Goal: Task Accomplishment & Management: Complete application form

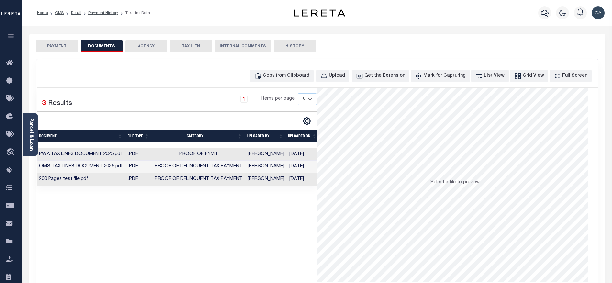
click at [201, 206] on div "Selected 3 Results 1 Items per page 10 25 50 100" at bounding box center [177, 185] width 281 height 194
click at [452, 184] on span "Select a file to preview" at bounding box center [455, 182] width 49 height 5
click at [183, 98] on div "1 Items per page 10 25 50 100" at bounding box center [213, 101] width 208 height 17
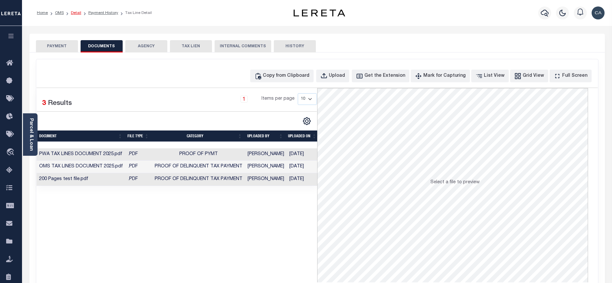
click at [76, 12] on link "Detail" at bounding box center [76, 13] width 10 height 4
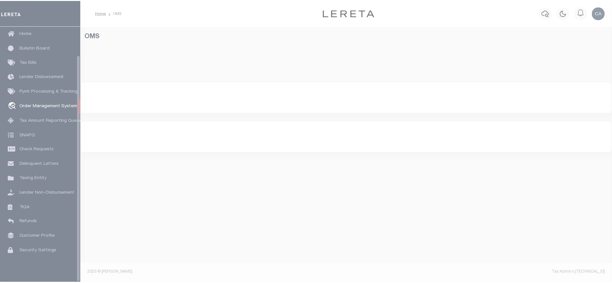
scroll to position [32, 0]
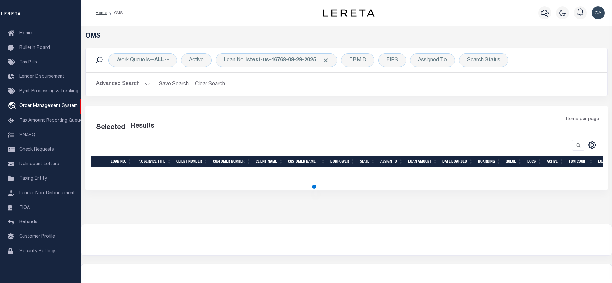
select select "200"
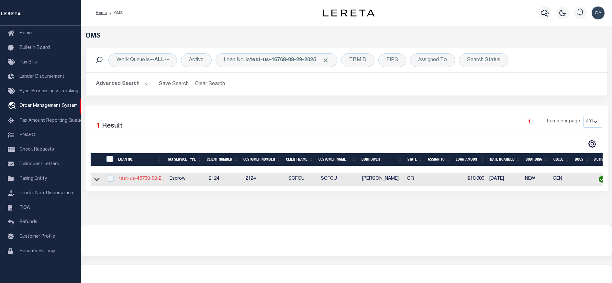
click at [146, 179] on link "test-us-46768-08-2..." at bounding box center [142, 178] width 46 height 5
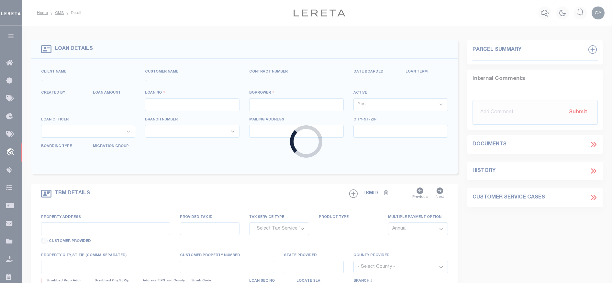
type input "test-us-46768-08-29-2025"
type input "[PERSON_NAME]"
select select
type input "[STREET_ADDRESS]"
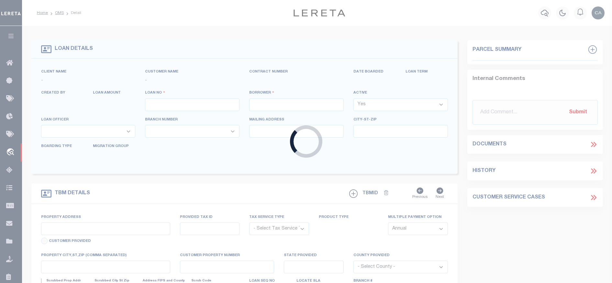
type input "BEAVERTON OR 97005-2483"
type input "08/28/2025"
select select "10"
select select "Escrow"
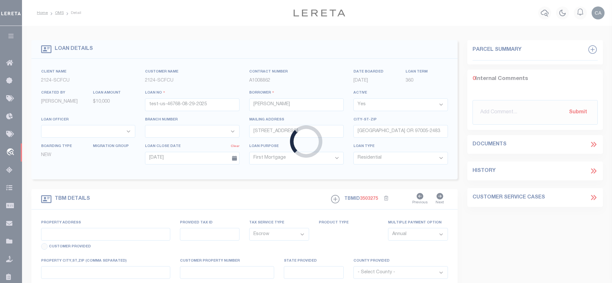
type input "[STREET_ADDRESS]"
type input "1"
type input "BEAVERTON OR 97005-2483"
type input "1302"
type input "OR"
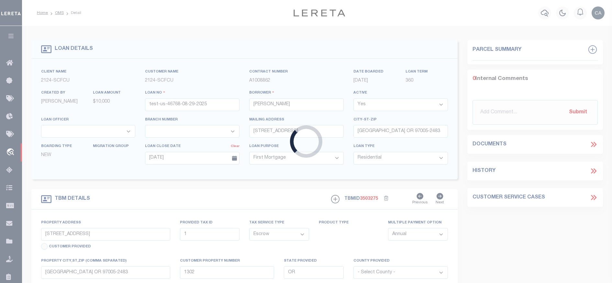
select select
select select "4718"
select select "2359"
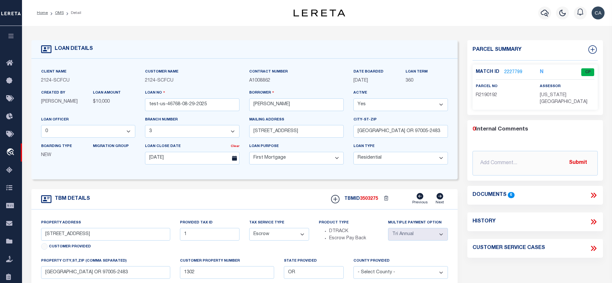
click at [593, 191] on icon at bounding box center [594, 195] width 8 height 8
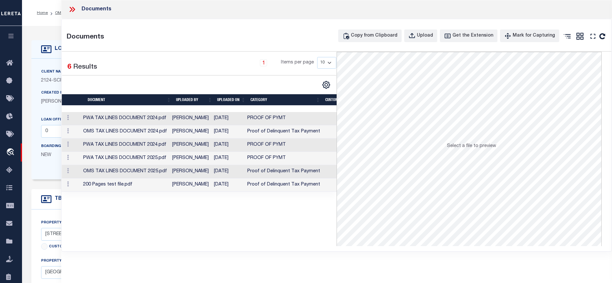
click at [72, 12] on icon at bounding box center [72, 9] width 8 height 8
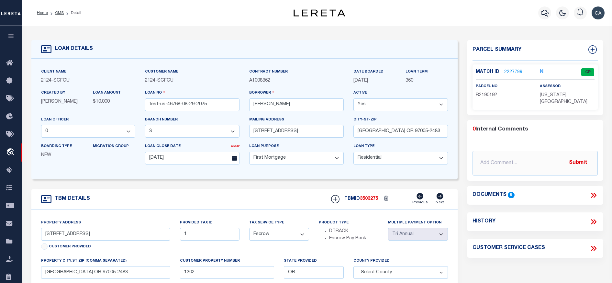
click at [518, 75] on div "Match ID 2227799 N CP" at bounding box center [535, 73] width 119 height 11
click at [517, 70] on link "2227799" at bounding box center [513, 72] width 18 height 7
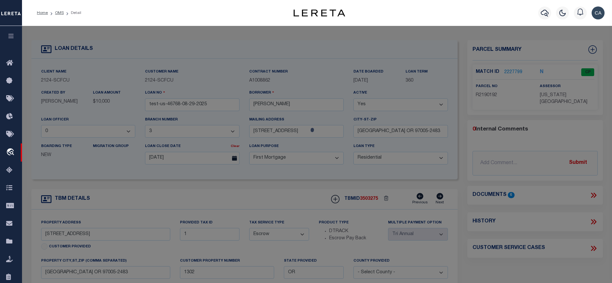
checkbox input "false"
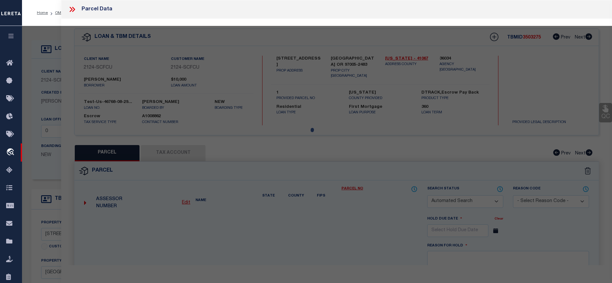
select select "CP"
type input "TE,CHARLES H"
select select "ATL"
select select "ADD"
type input "13875 SW MERIDIAN ST , #141"
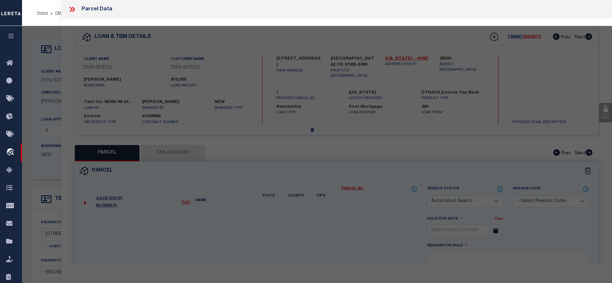
type input "BEAVERTON, OR 97005"
type textarea "LOFTS AT 45 CENTRAL CONDO SUPP NO. 5: ANNEX STG 6, LOT 141"
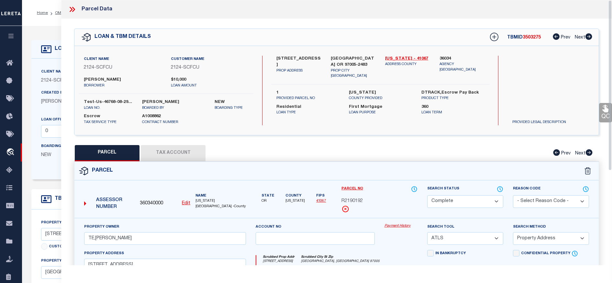
click at [402, 224] on link "Payment History" at bounding box center [401, 226] width 33 height 6
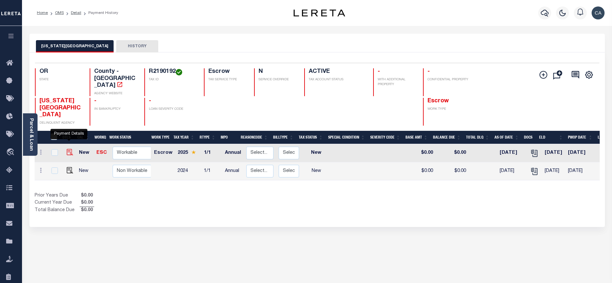
click at [67, 149] on img "" at bounding box center [70, 152] width 6 height 6
checkbox input "true"
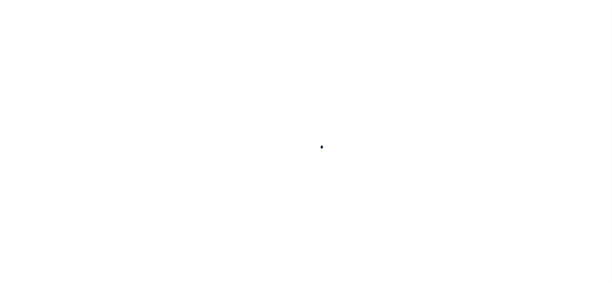
type input "Annual"
type input "[DATE]"
select select "NW2"
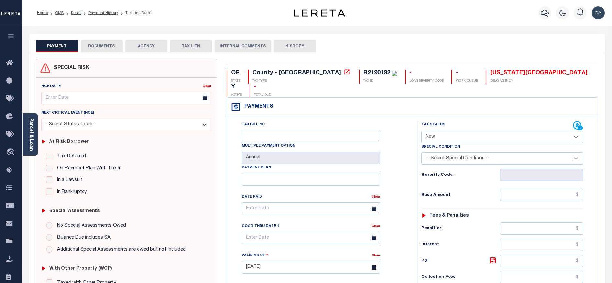
click at [114, 45] on button "DOCUMENTS" at bounding box center [102, 46] width 42 height 12
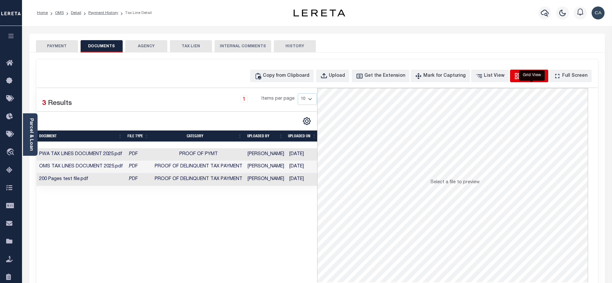
click at [532, 78] on div "Grid View" at bounding box center [533, 76] width 21 height 7
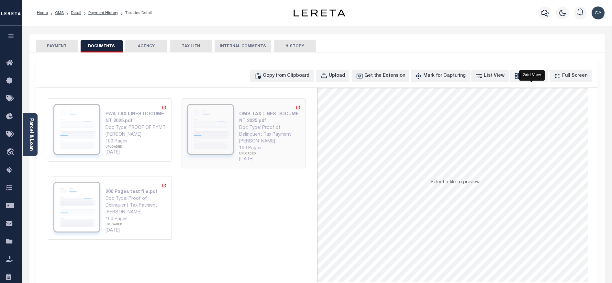
click at [250, 152] on div "UPLOADED" at bounding box center [269, 154] width 61 height 5
click at [155, 151] on div "[DATE]" at bounding box center [136, 152] width 61 height 7
click at [140, 197] on div "Doc Type: Proof of Delinquent Tax Payment" at bounding box center [136, 203] width 61 height 14
click at [136, 144] on div "100 Pages UPLOADED 08/29/2025" at bounding box center [136, 147] width 61 height 18
click at [277, 132] on div "Doc Type: Proof of Delinquent Tax Payment" at bounding box center [269, 132] width 61 height 14
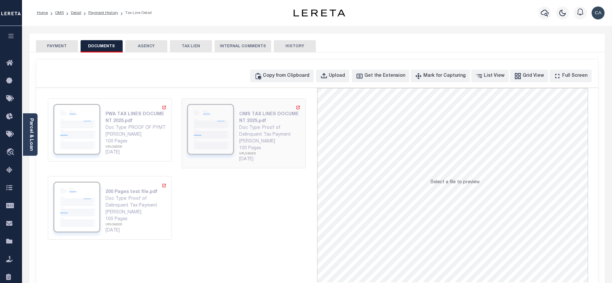
click at [276, 133] on div "Doc Type: Proof of Delinquent Tax Payment" at bounding box center [269, 132] width 61 height 14
click at [497, 79] on div "List View" at bounding box center [494, 76] width 21 height 7
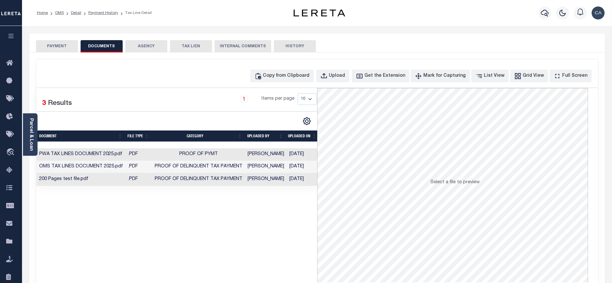
click at [223, 192] on div "Selected 3 Results 1 Items per page 10 25 50 100" at bounding box center [177, 185] width 281 height 194
click at [232, 169] on span "Proof of Delinquent Tax Payment" at bounding box center [199, 166] width 88 height 5
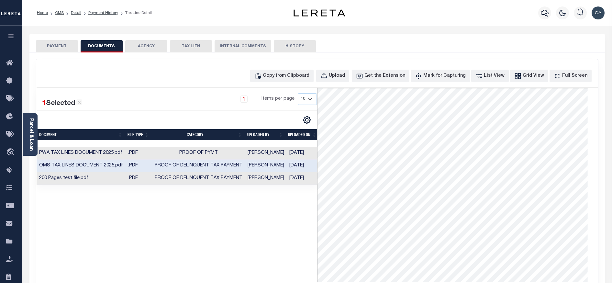
click at [203, 136] on th "CATEGORY" at bounding box center [198, 134] width 93 height 11
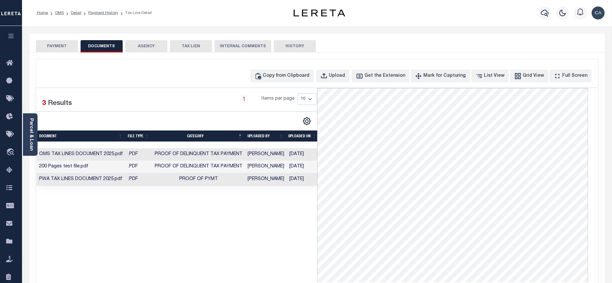
click at [203, 136] on th "CATEGORY" at bounding box center [198, 135] width 93 height 11
click at [222, 180] on td "PROOF OF PYMT" at bounding box center [198, 179] width 93 height 13
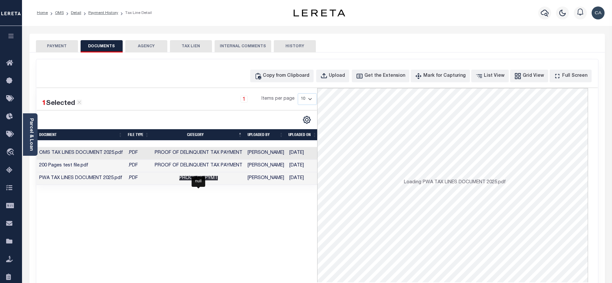
click at [208, 178] on span "PROOF OF PYMT" at bounding box center [198, 178] width 39 height 5
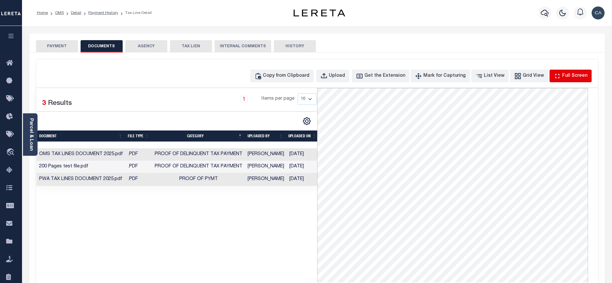
click at [570, 77] on div "Full Screen" at bounding box center [574, 76] width 25 height 7
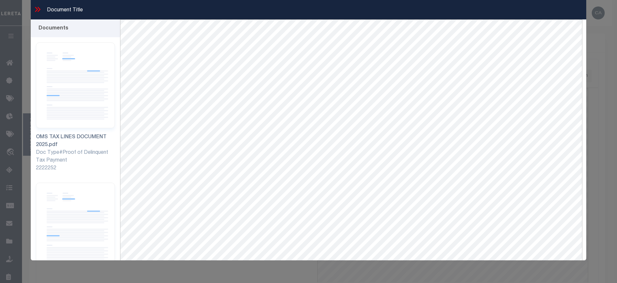
click at [38, 7] on icon at bounding box center [39, 9] width 3 height 5
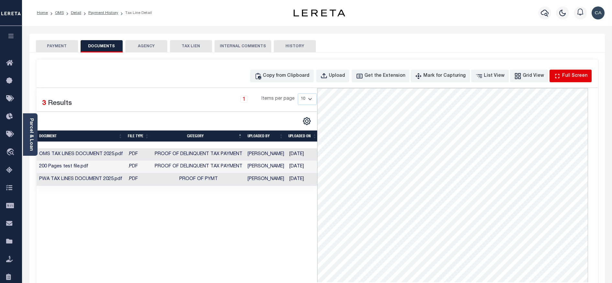
click at [568, 75] on div "Full Screen" at bounding box center [574, 76] width 25 height 7
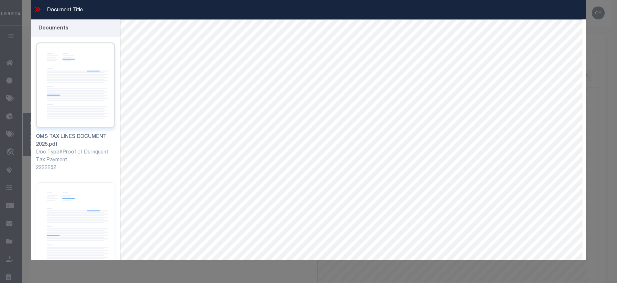
click at [72, 62] on img at bounding box center [75, 84] width 79 height 85
click at [39, 9] on icon at bounding box center [37, 9] width 8 height 8
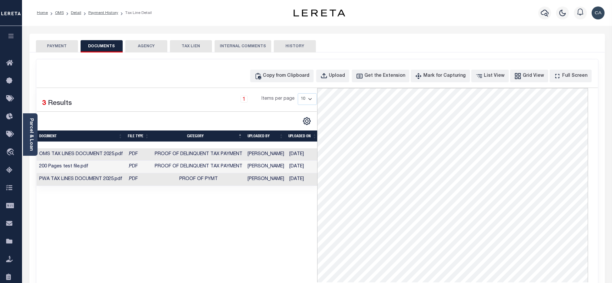
click at [116, 163] on td "200 Pages test file.pdf" at bounding box center [81, 167] width 89 height 13
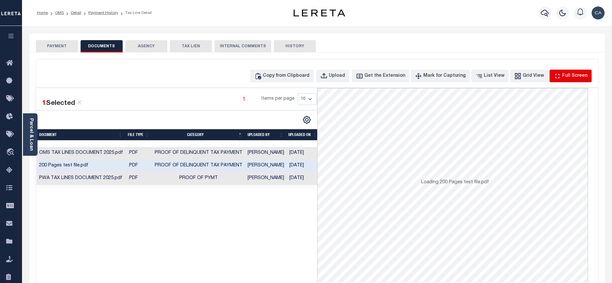
click at [570, 76] on div "Full Screen" at bounding box center [574, 76] width 25 height 7
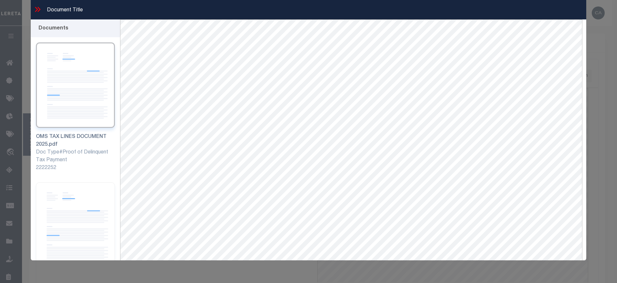
click at [37, 12] on icon at bounding box center [37, 9] width 8 height 8
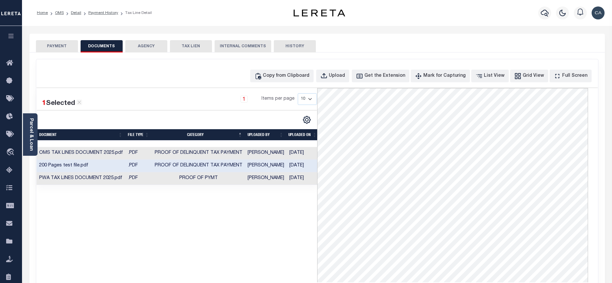
click at [484, 56] on div "SPECIAL RISK NCE Date Clear" at bounding box center [317, 172] width 576 height 241
click at [502, 76] on div "List View" at bounding box center [494, 76] width 21 height 7
click at [531, 77] on div "Grid View" at bounding box center [533, 76] width 21 height 7
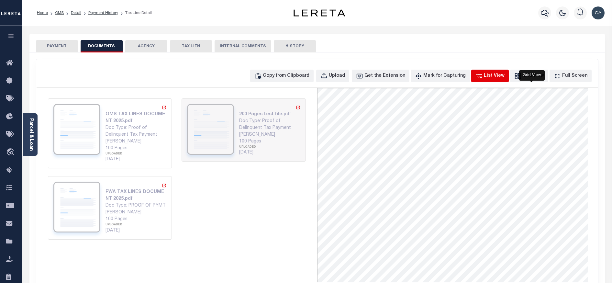
click at [496, 79] on div "List View" at bounding box center [494, 76] width 21 height 7
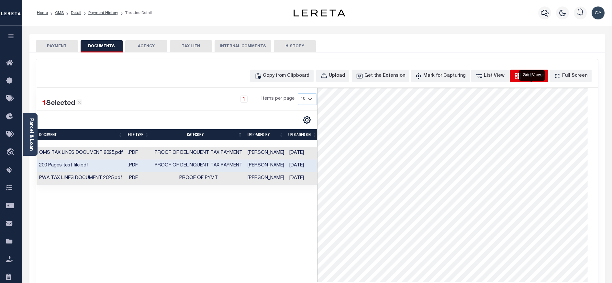
click at [526, 80] on button "Grid View" at bounding box center [529, 76] width 38 height 13
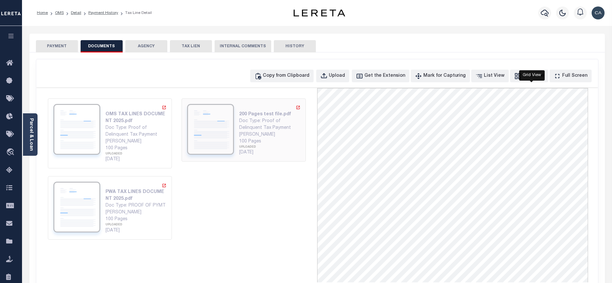
click at [252, 130] on div "Doc Type: Proof of Delinquent Tax Payment" at bounding box center [269, 125] width 61 height 14
click at [145, 140] on div "[PERSON_NAME]" at bounding box center [136, 141] width 61 height 7
click at [165, 185] on icon at bounding box center [165, 186] width 4 height 4
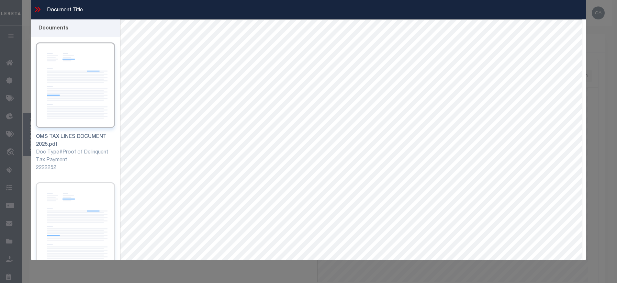
scroll to position [156, 0]
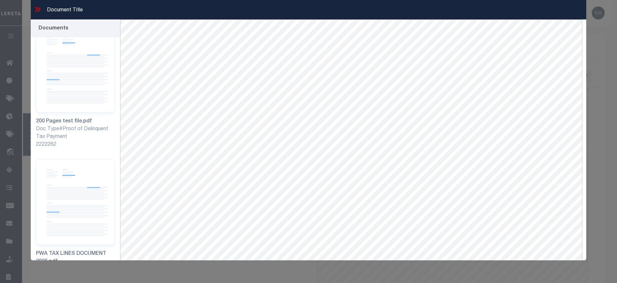
click at [185, 278] on div "Document Title Documents 2222252 2222262 2222250" at bounding box center [308, 141] width 617 height 283
click at [186, 279] on div "Document Title Documents 2222252 2222262 2222250" at bounding box center [308, 141] width 617 height 283
click at [35, 7] on icon at bounding box center [37, 9] width 8 height 8
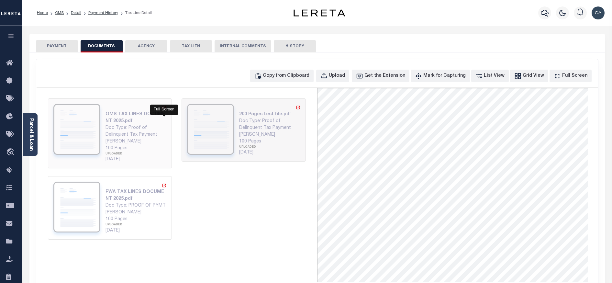
click at [164, 109] on icon at bounding box center [164, 107] width 5 height 5
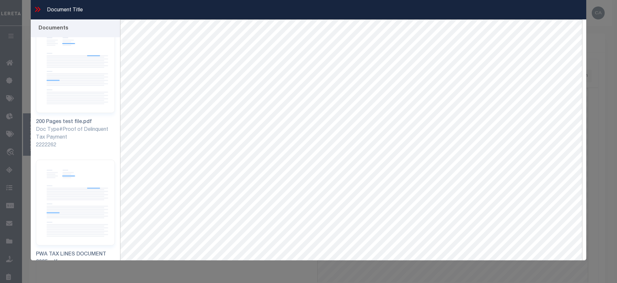
click at [39, 7] on icon at bounding box center [37, 9] width 8 height 8
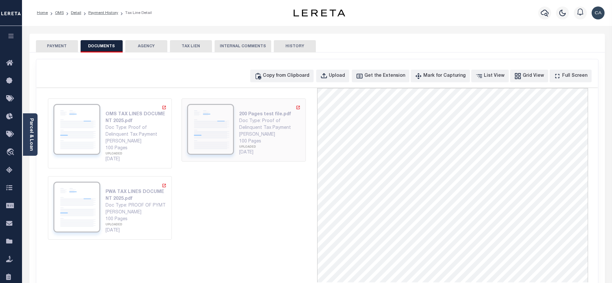
click at [246, 150] on div "[DATE]" at bounding box center [269, 152] width 61 height 7
click at [162, 144] on div "[PERSON_NAME]" at bounding box center [136, 141] width 61 height 7
click at [239, 136] on div "200 Pages test file.pdf Doc Type: Proof of Delinquent Tax Payment Carlos Contre…" at bounding box center [243, 130] width 113 height 52
click at [539, 79] on div "Grid View" at bounding box center [533, 76] width 21 height 7
click at [508, 76] on button "List View" at bounding box center [490, 76] width 38 height 13
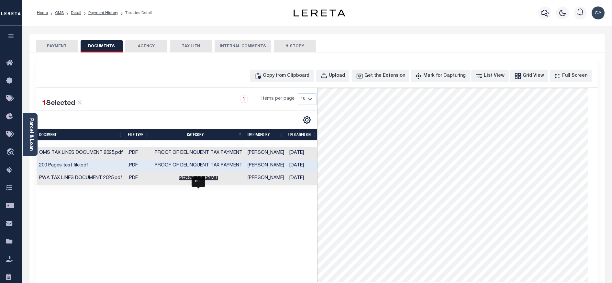
click at [210, 179] on span "PROOF OF PYMT" at bounding box center [198, 178] width 39 height 5
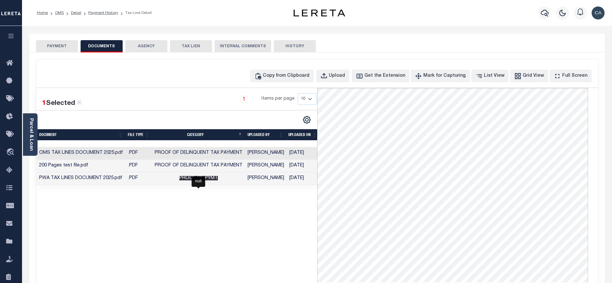
click at [192, 179] on span "PROOF OF PYMT" at bounding box center [198, 178] width 39 height 5
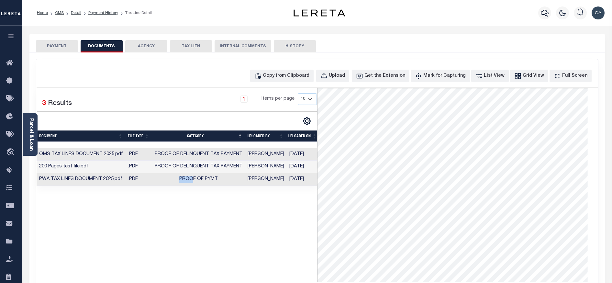
drag, startPoint x: 178, startPoint y: 177, endPoint x: 210, endPoint y: 176, distance: 31.5
click at [210, 176] on td "PROOF OF PYMT" at bounding box center [198, 179] width 93 height 13
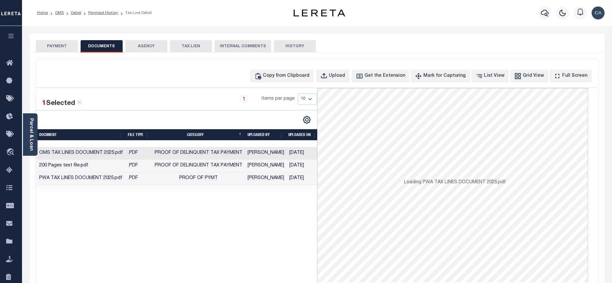
drag, startPoint x: 210, startPoint y: 176, endPoint x: 229, endPoint y: 177, distance: 19.5
click at [229, 176] on td "PROOF OF PYMT" at bounding box center [198, 178] width 93 height 13
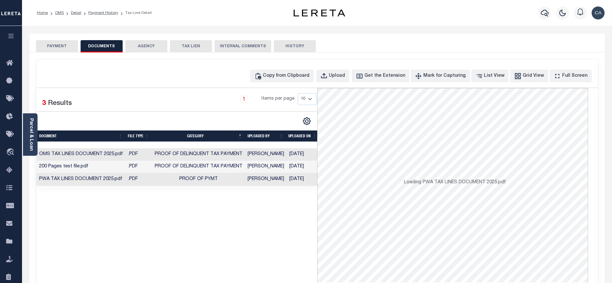
click at [246, 169] on td "[PERSON_NAME]" at bounding box center [266, 167] width 42 height 13
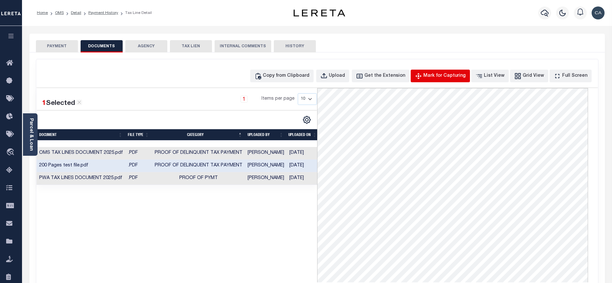
click at [460, 79] on div "Mark for Capturing" at bounding box center [445, 76] width 42 height 7
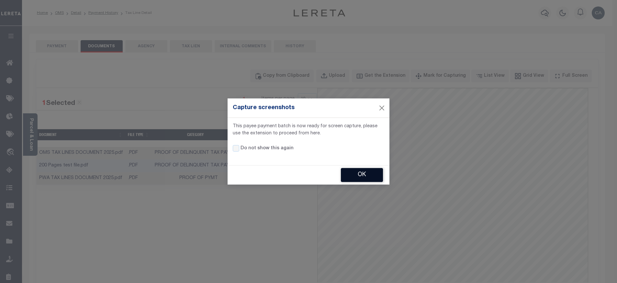
click at [366, 176] on button "OK" at bounding box center [362, 175] width 42 height 14
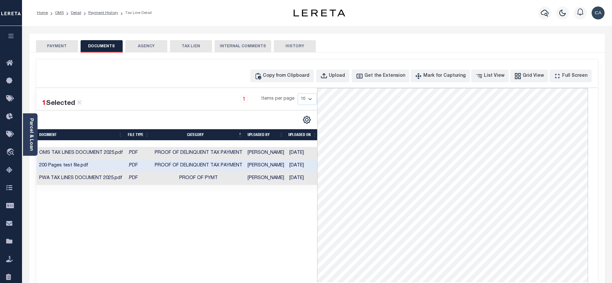
click at [273, 153] on td "[PERSON_NAME]" at bounding box center [266, 153] width 42 height 13
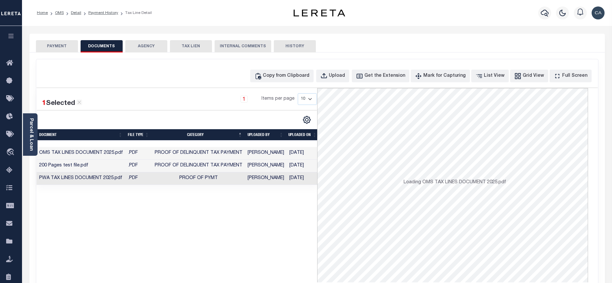
click at [154, 180] on td "PROOF OF PYMT" at bounding box center [198, 178] width 93 height 13
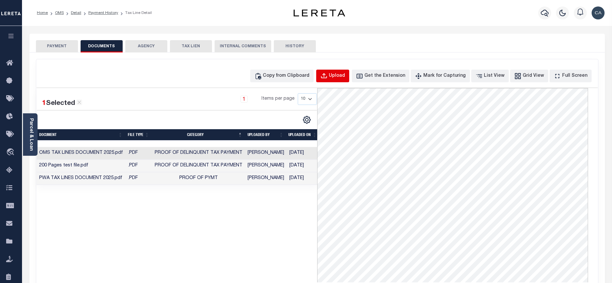
click at [345, 76] on div "Upload" at bounding box center [337, 76] width 16 height 7
select select "POP"
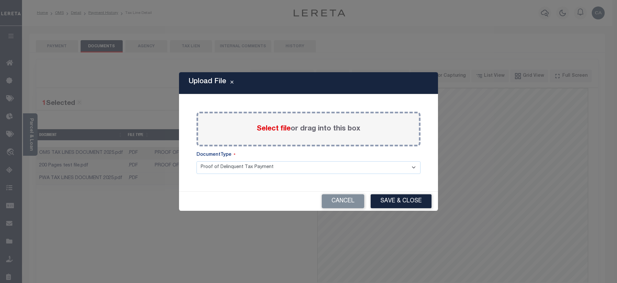
click at [279, 132] on span "Select file" at bounding box center [274, 128] width 34 height 7
click at [0, 0] on input "Select file or drag into this box" at bounding box center [0, 0] width 0 height 0
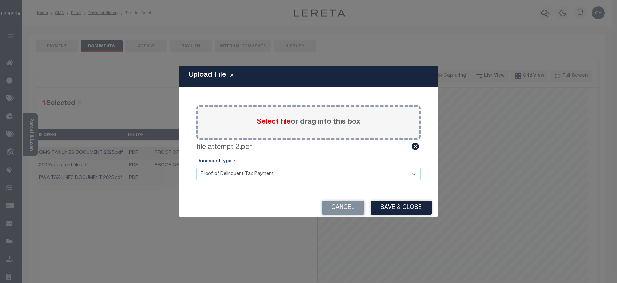
click at [317, 173] on select "Proof of Delinquent Tax Payment" at bounding box center [309, 174] width 224 height 13
click at [197, 168] on select "Proof of Delinquent Tax Payment" at bounding box center [309, 174] width 224 height 13
click at [404, 205] on button "Save & Close" at bounding box center [401, 208] width 61 height 14
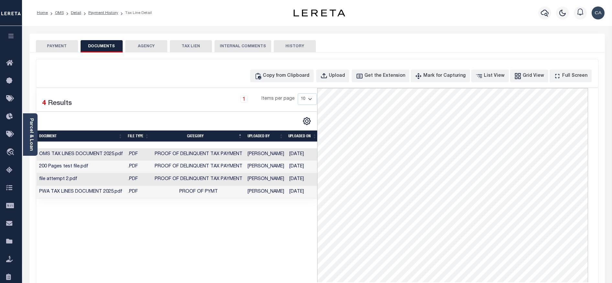
click at [141, 193] on td ".PDF" at bounding box center [139, 192] width 27 height 13
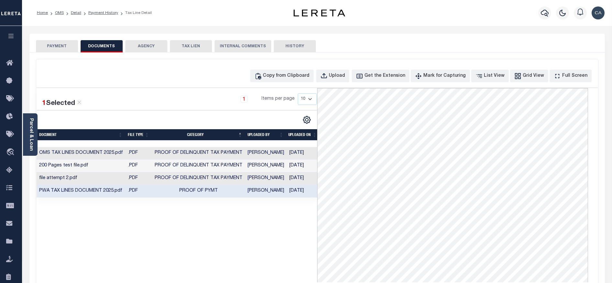
click at [230, 197] on td "PROOF OF PYMT" at bounding box center [198, 191] width 93 height 13
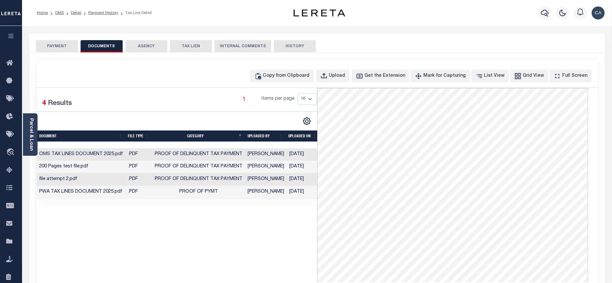
click at [229, 213] on div "1 Selected 4 Results 1 Items per page 10 25 50 100" at bounding box center [177, 185] width 281 height 194
click at [147, 119] on div at bounding box center [107, 121] width 140 height 8
click at [167, 59] on div "SPECIAL RISK NCE Date Clear" at bounding box center [317, 172] width 576 height 241
click at [78, 11] on link "Detail" at bounding box center [76, 13] width 10 height 4
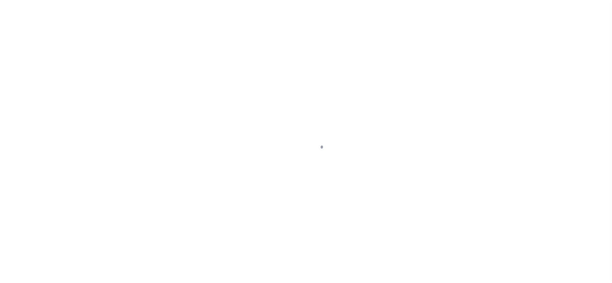
select select "4718"
select select "2359"
select select "10"
select select "Escrow"
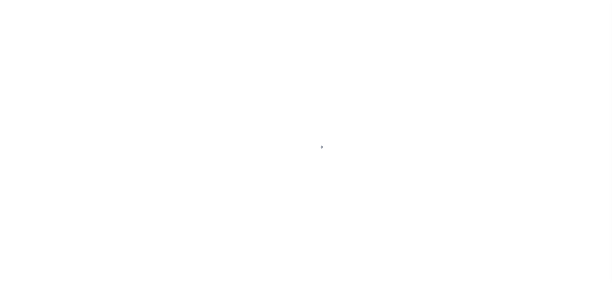
type input "[STREET_ADDRESS]"
type input "1"
type input "[GEOGRAPHIC_DATA] OR 97005-2483"
type input "1302"
type input "OR"
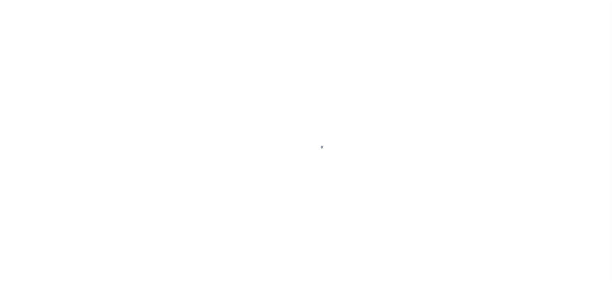
select select
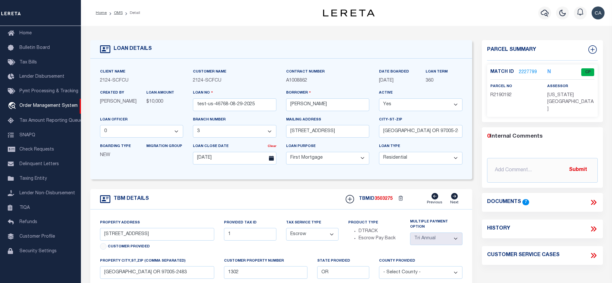
click at [601, 198] on div "Documents 7" at bounding box center [542, 202] width 121 height 8
click at [589, 198] on div "Documents 7" at bounding box center [542, 202] width 111 height 8
click at [591, 198] on icon at bounding box center [594, 202] width 8 height 8
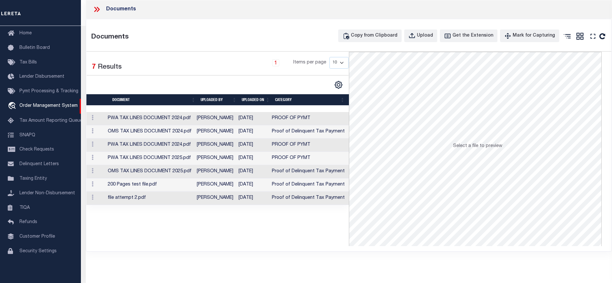
click at [282, 146] on td "PROOF OF PYMT" at bounding box center [308, 145] width 78 height 13
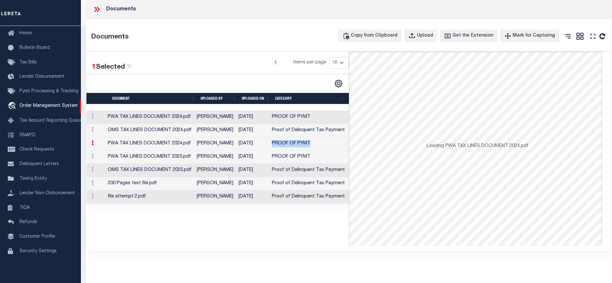
click at [282, 144] on td "PROOF OF PYMT" at bounding box center [308, 143] width 78 height 13
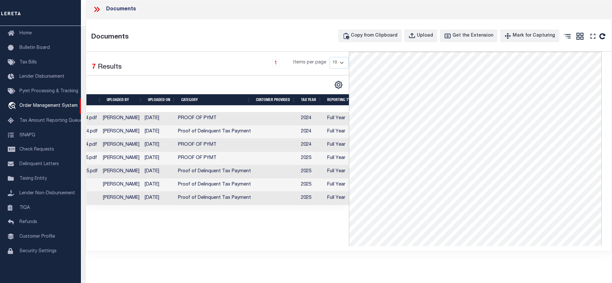
scroll to position [0, 100]
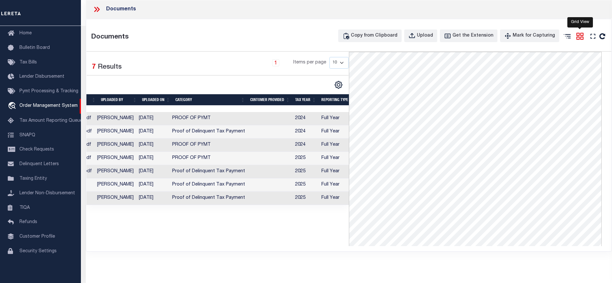
click at [581, 38] on icon at bounding box center [580, 36] width 7 height 7
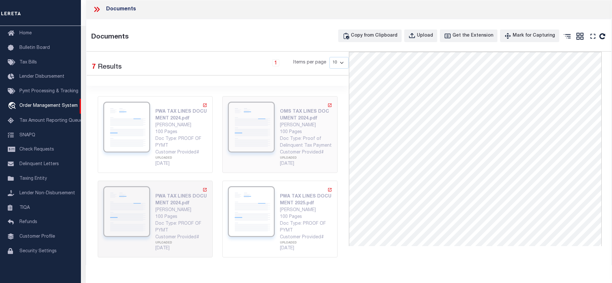
click at [248, 147] on img at bounding box center [251, 127] width 47 height 51
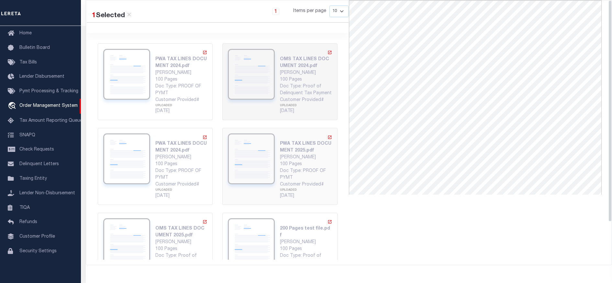
scroll to position [0, 0]
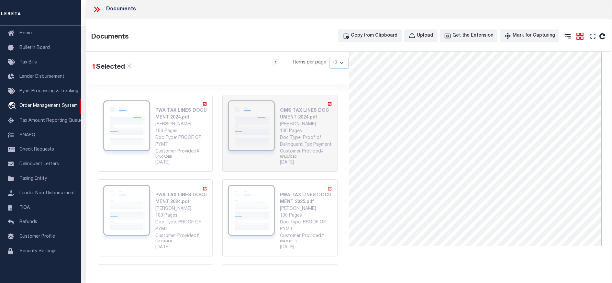
click at [583, 39] on icon at bounding box center [580, 36] width 8 height 8
click at [570, 40] on link at bounding box center [567, 37] width 10 height 11
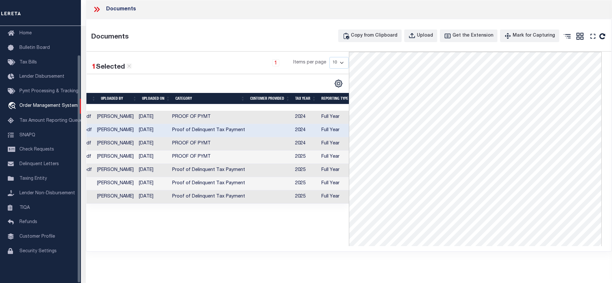
click at [165, 220] on div "1 Selected 7 Results 1 Items per page 10 25 50 100" at bounding box center [217, 149] width 263 height 194
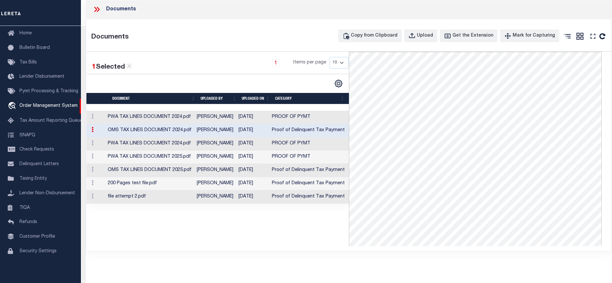
click at [139, 232] on div "1 Selected 7 Results 1 Items per page 10 25 50 100" at bounding box center [217, 149] width 263 height 194
click at [95, 15] on div "Documents" at bounding box center [349, 9] width 527 height 19
click at [97, 11] on icon at bounding box center [97, 9] width 8 height 8
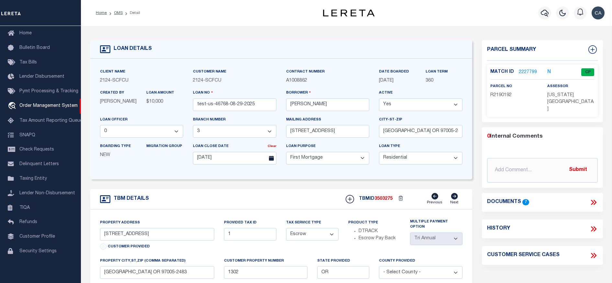
click at [444, 55] on div "LOAN DETAILS" at bounding box center [281, 49] width 382 height 18
click at [284, 106] on div "Borrower Carlos R. Contreres" at bounding box center [327, 102] width 93 height 27
click at [338, 115] on div "Borrower Carlos R. Contreres" at bounding box center [327, 102] width 93 height 27
click at [333, 41] on div "LOAN DETAILS" at bounding box center [281, 49] width 382 height 18
click at [341, 56] on div "LOAN DETAILS" at bounding box center [281, 49] width 382 height 18
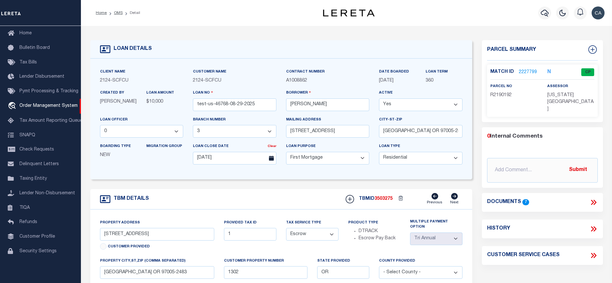
click at [469, 89] on div "Client Name 2124 - SCFCU Customer Name 2124 - SCFCU Contract Number 360 Yes" at bounding box center [281, 119] width 382 height 121
click at [338, 103] on input "[PERSON_NAME]" at bounding box center [328, 104] width 84 height 13
click at [257, 50] on div "LOAN DETAILS" at bounding box center [281, 49] width 382 height 18
click at [525, 73] on link "2227799" at bounding box center [528, 72] width 18 height 7
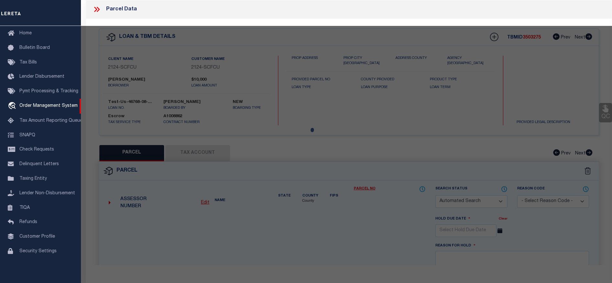
checkbox input "false"
select select "CP"
type input "TE,CHARLES H"
select select "ATL"
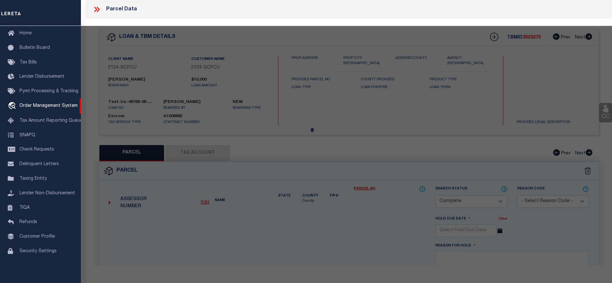
select select "ADD"
type input "13875 SW MERIDIAN ST , #141"
type input "BEAVERTON, OR 97005"
type textarea "LOFTS AT 45 CENTRAL CONDO SUPP NO. 5: ANNEX STG 6, LOT 141"
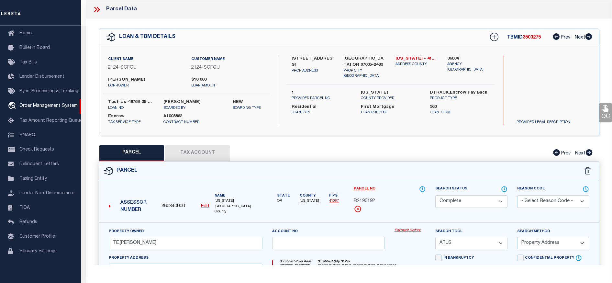
click at [95, 13] on icon at bounding box center [97, 9] width 8 height 8
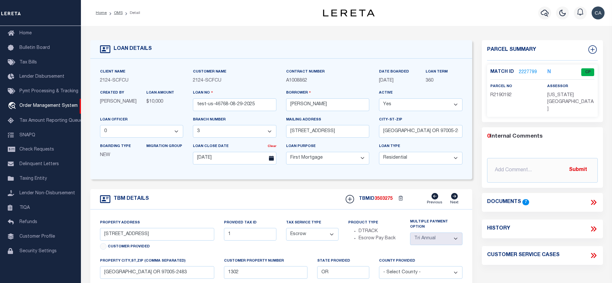
click at [526, 73] on link "2227799" at bounding box center [528, 72] width 18 height 7
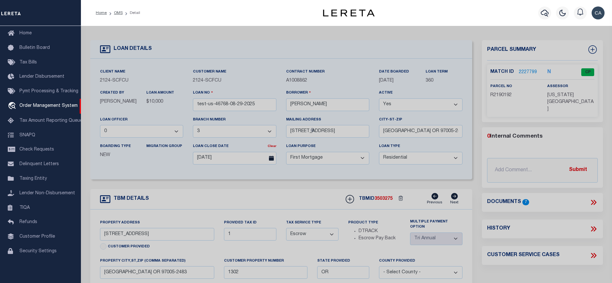
select select "AS"
select select
checkbox input "false"
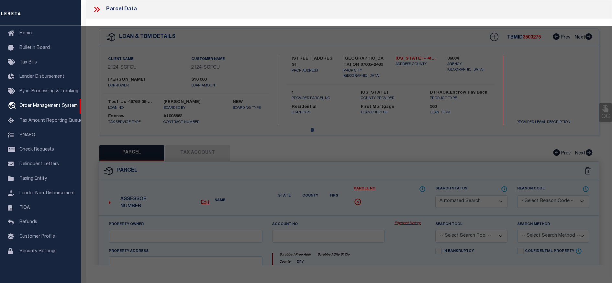
select select "CP"
type input "TE,CHARLES H"
select select "ATL"
select select "ADD"
type input "13875 SW MERIDIAN ST , #141"
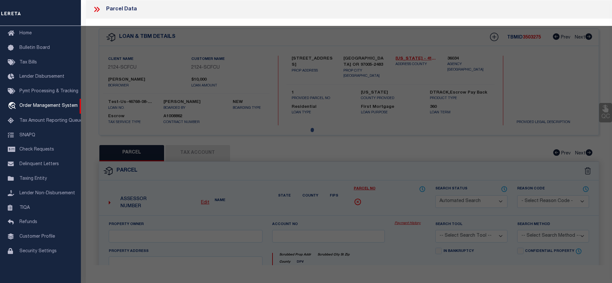
type input "BEAVERTON, OR 97005"
type textarea "LOFTS AT 45 CENTRAL CONDO SUPP NO. 5: ANNEX STG 6, LOT 141"
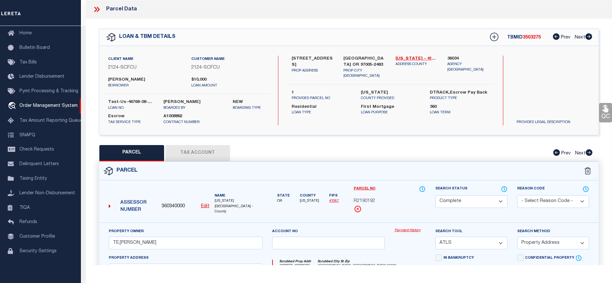
click at [97, 5] on div "Parcel Data" at bounding box center [349, 9] width 527 height 19
click at [95, 12] on icon at bounding box center [97, 9] width 8 height 8
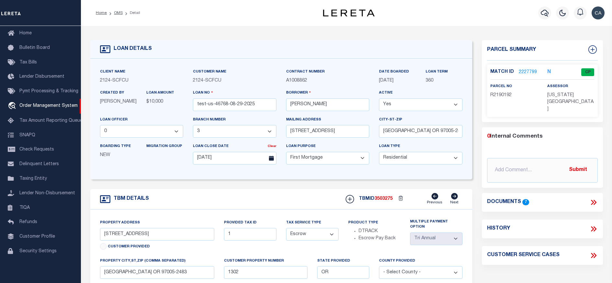
click at [524, 70] on link "2227799" at bounding box center [528, 72] width 18 height 7
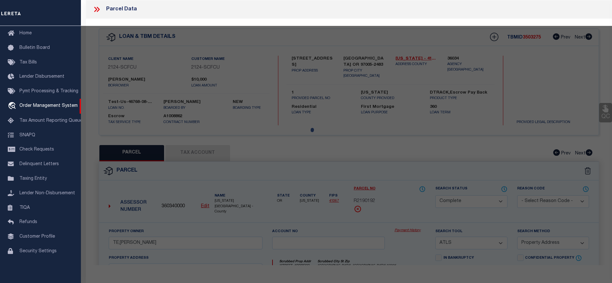
select select "AS"
select select
checkbox input "false"
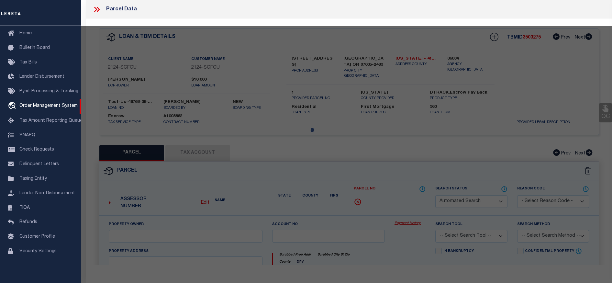
select select "CP"
type input "TE,CHARLES H"
select select "ATL"
select select "ADD"
type input "13875 SW MERIDIAN ST , #141"
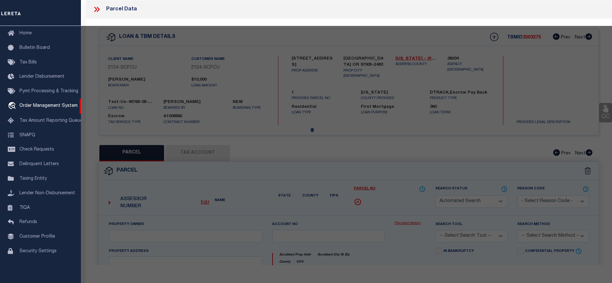
type input "BEAVERTON, OR 97005"
type textarea "LOFTS AT 45 CENTRAL CONDO SUPP NO. 5: ANNEX STG 6, LOT 141"
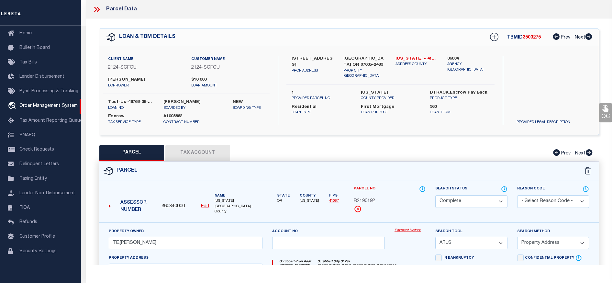
click at [414, 231] on div "Payment History" at bounding box center [410, 241] width 41 height 27
drag, startPoint x: 414, startPoint y: 231, endPoint x: 413, endPoint y: 224, distance: 6.5
click at [413, 228] on link "Payment History" at bounding box center [410, 231] width 31 height 6
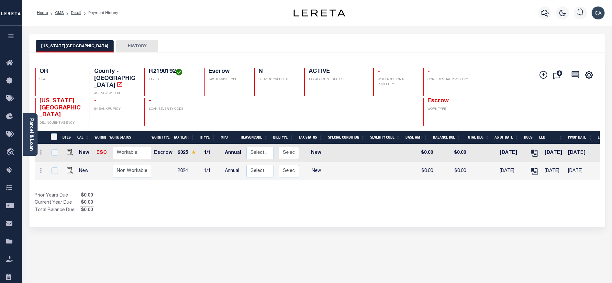
click at [74, 144] on td at bounding box center [69, 153] width 16 height 18
checkbox input "true"
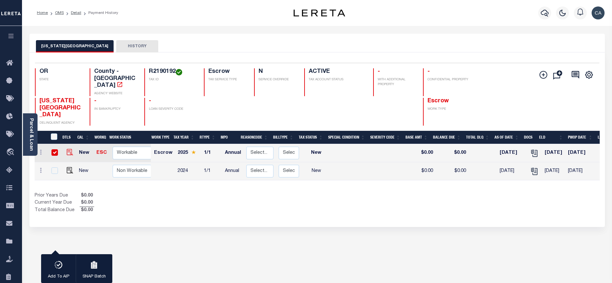
click at [71, 149] on img at bounding box center [70, 152] width 6 height 6
checkbox input "false"
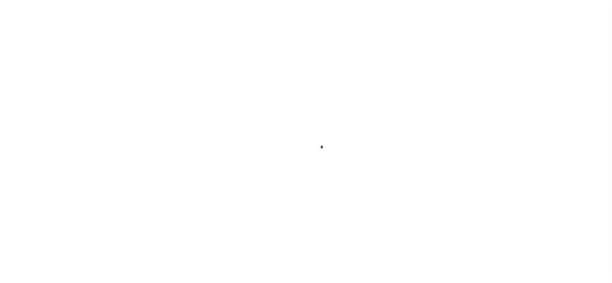
type input "Annual"
type input "[DATE]"
select select "NW2"
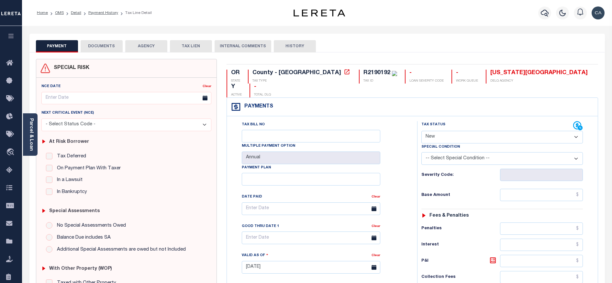
click at [110, 53] on div "SPECIAL RISK NCE Date Clear" at bounding box center [317, 265] width 576 height 427
click at [113, 48] on button "DOCUMENTS" at bounding box center [102, 46] width 42 height 12
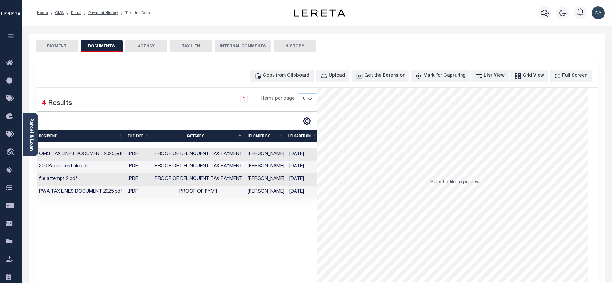
click at [117, 164] on td "200 Pages test file.pdf" at bounding box center [81, 167] width 89 height 13
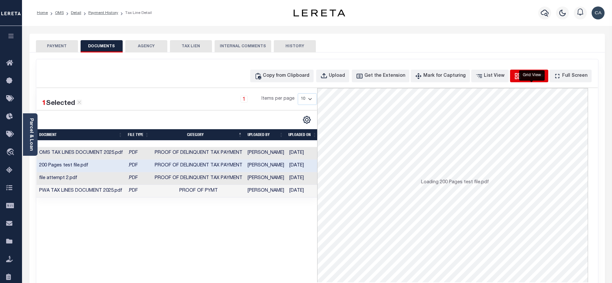
click at [536, 79] on div "Grid View" at bounding box center [533, 76] width 21 height 7
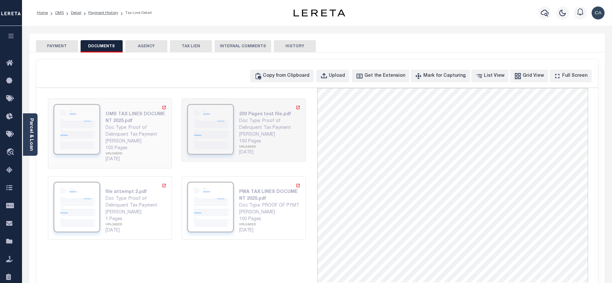
click at [155, 128] on div "Doc Type: Proof of Delinquent Tax Payment" at bounding box center [136, 132] width 61 height 14
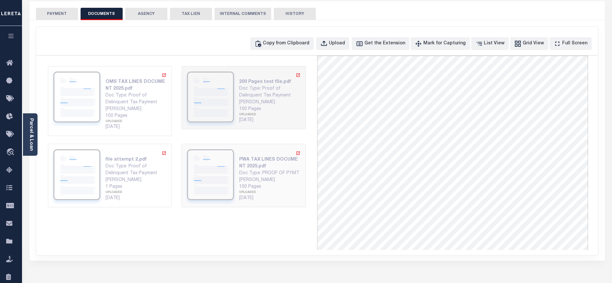
click at [252, 194] on div "UPLOADED" at bounding box center [269, 192] width 61 height 5
click at [128, 167] on div "Doc Type: Proof of Delinquent Tax Payment" at bounding box center [136, 170] width 61 height 14
click at [130, 101] on div "Doc Type: Proof of Delinquent Tax Payment" at bounding box center [136, 99] width 61 height 14
click at [147, 96] on div "Doc Type: Proof of Delinquent Tax Payment" at bounding box center [136, 99] width 61 height 14
click at [247, 184] on div "100 Pages UPLOADED [DATE]" at bounding box center [269, 193] width 61 height 18
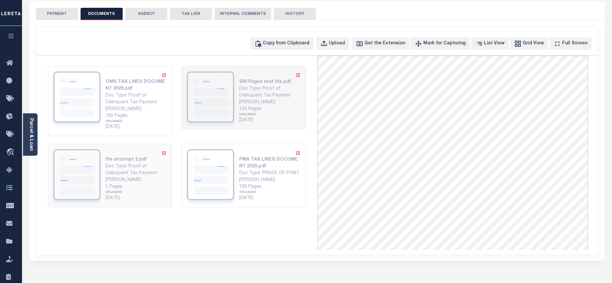
click at [103, 174] on div "file attempt 2.pdf Doc Type: Proof of Delinquent Tax Payment [PERSON_NAME] 1 Pa…" at bounding box center [109, 175] width 113 height 52
click at [115, 90] on div "OMS TAX LINES DOCUMENT 2025.pdf" at bounding box center [136, 86] width 61 height 14
click at [233, 98] on img at bounding box center [210, 97] width 47 height 51
click at [244, 181] on div "[PERSON_NAME]" at bounding box center [269, 180] width 61 height 7
click at [153, 173] on div "Doc Type: Proof of Delinquent Tax Payment" at bounding box center [136, 170] width 61 height 14
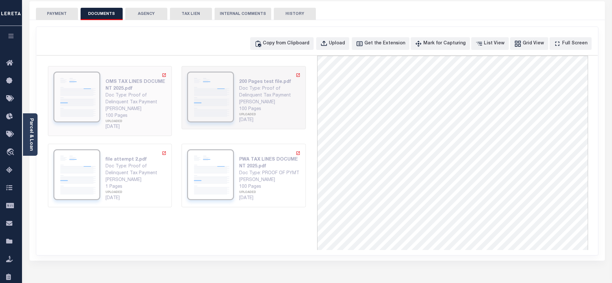
click at [133, 101] on div "Doc Type: Proof of Delinquent Tax Payment" at bounding box center [136, 99] width 61 height 14
click at [259, 107] on div "100 Pages UPLOADED [DATE]" at bounding box center [269, 115] width 61 height 18
click at [271, 194] on div "UPLOADED" at bounding box center [269, 192] width 61 height 5
click at [155, 180] on div "[PERSON_NAME]" at bounding box center [136, 180] width 61 height 7
click at [119, 106] on div "[PERSON_NAME]" at bounding box center [136, 109] width 61 height 7
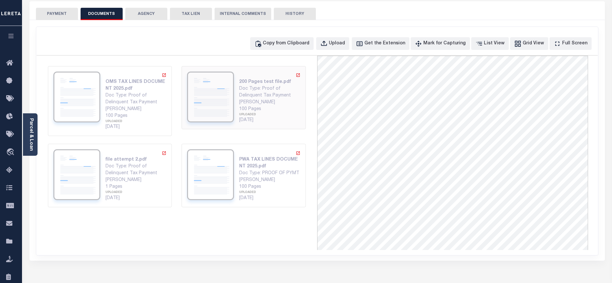
click at [238, 106] on div "200 Pages test file.pdf Doc Type: Proof of Delinquent Tax Payment [PERSON_NAME]…" at bounding box center [243, 98] width 113 height 52
click at [266, 181] on div "[PERSON_NAME]" at bounding box center [269, 180] width 61 height 7
click at [173, 178] on div "file attempt 2.pdf Doc Type: Proof of Delinquent Tax Payment [PERSON_NAME] 1 Pa…" at bounding box center [110, 175] width 134 height 71
click at [165, 178] on div "[PERSON_NAME]" at bounding box center [136, 180] width 61 height 7
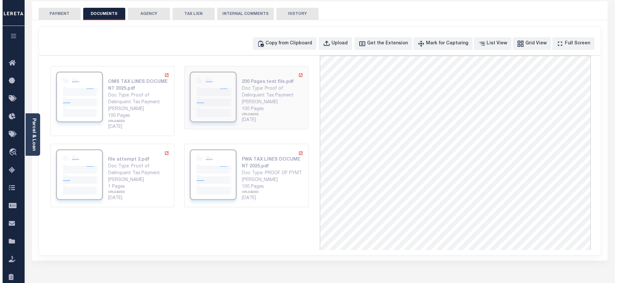
scroll to position [0, 0]
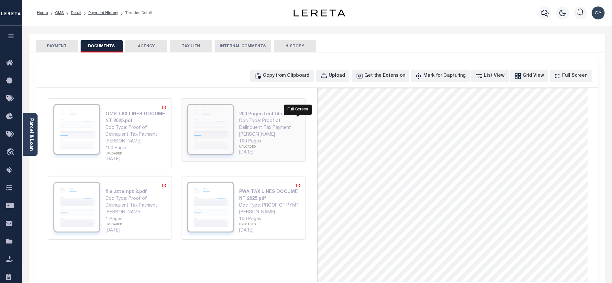
click at [298, 107] on icon "" at bounding box center [298, 108] width 4 height 4
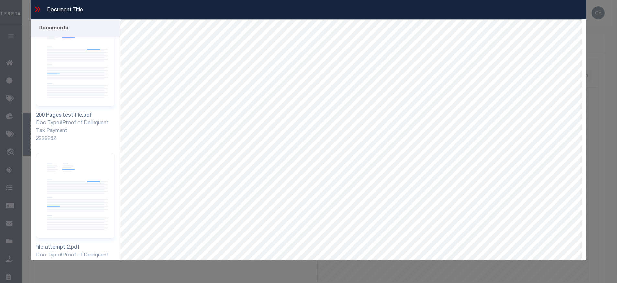
scroll to position [283, 0]
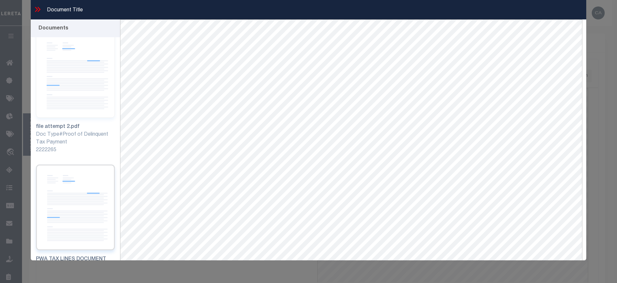
click at [91, 183] on img at bounding box center [75, 206] width 79 height 85
click at [79, 95] on img at bounding box center [75, 74] width 79 height 85
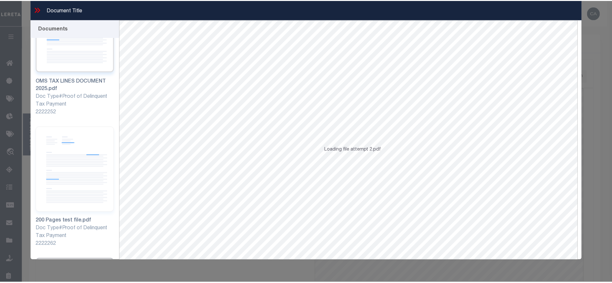
scroll to position [0, 0]
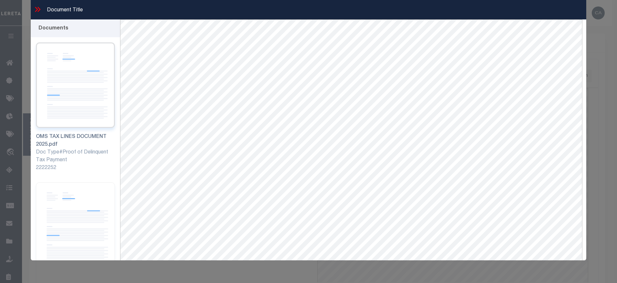
click at [78, 84] on img at bounding box center [75, 84] width 79 height 85
click at [38, 7] on icon at bounding box center [39, 9] width 3 height 5
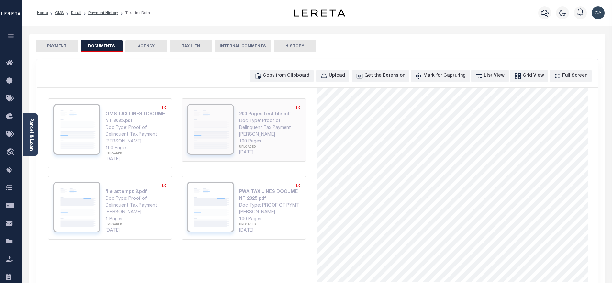
click at [254, 130] on div "Doc Type: Proof of Delinquent Tax Payment" at bounding box center [269, 125] width 61 height 14
click at [503, 79] on div "List View" at bounding box center [494, 76] width 21 height 7
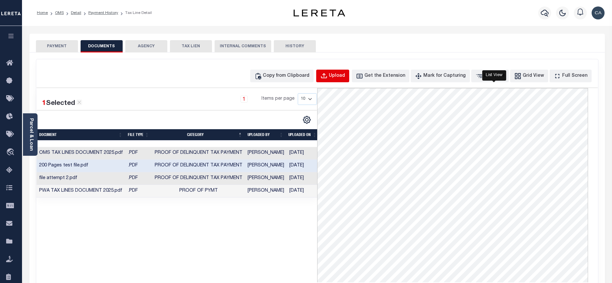
click at [345, 75] on div "Upload" at bounding box center [337, 76] width 16 height 7
select select "POP"
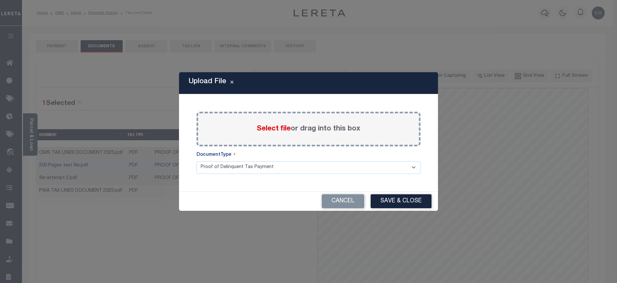
click at [303, 125] on label "Select file or drag into this box" at bounding box center [309, 129] width 104 height 11
click at [0, 0] on input "Select file or drag into this box" at bounding box center [0, 0] width 0 height 0
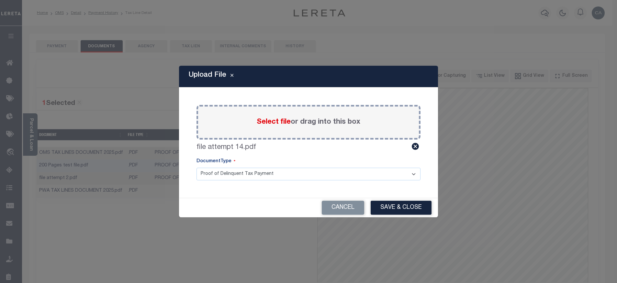
click at [408, 208] on button "Save & Close" at bounding box center [401, 208] width 61 height 14
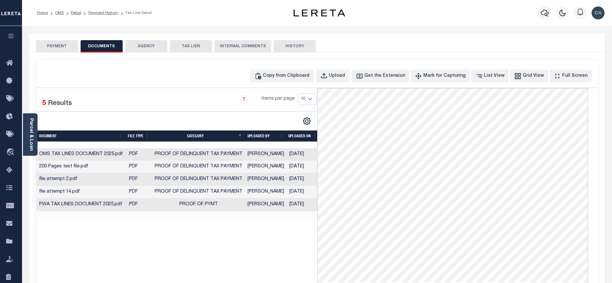
click at [91, 196] on td "file attempt 14.pdf" at bounding box center [81, 192] width 89 height 13
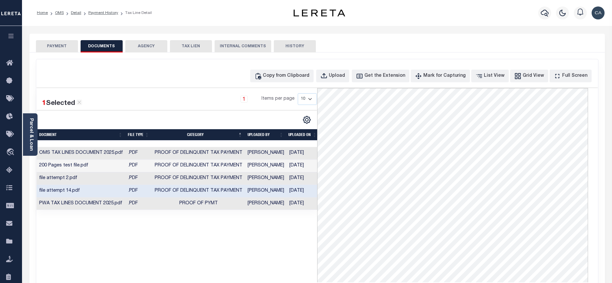
scroll to position [65, 0]
click at [77, 13] on link "Detail" at bounding box center [76, 13] width 10 height 4
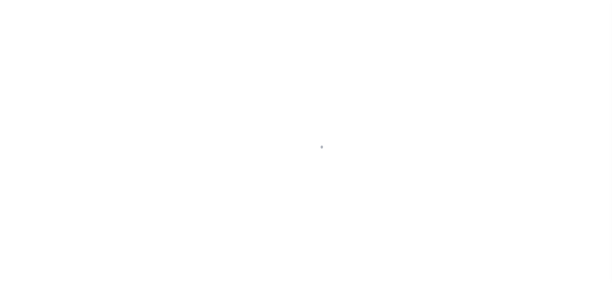
select select "4718"
select select "2359"
select select "10"
select select "Escrow"
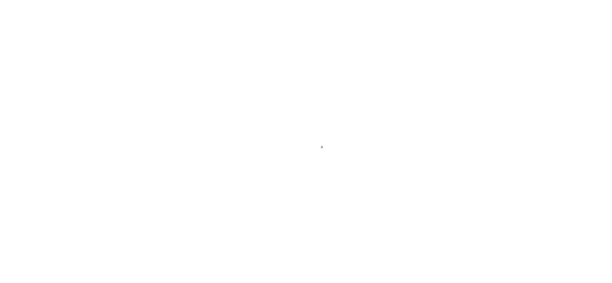
select select "1"
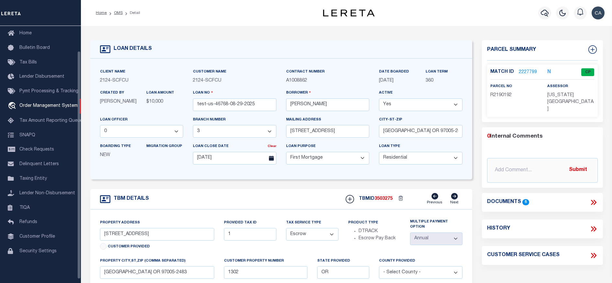
scroll to position [97, 0]
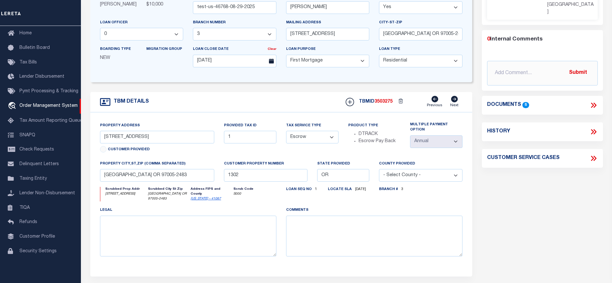
click at [594, 101] on icon at bounding box center [594, 105] width 8 height 8
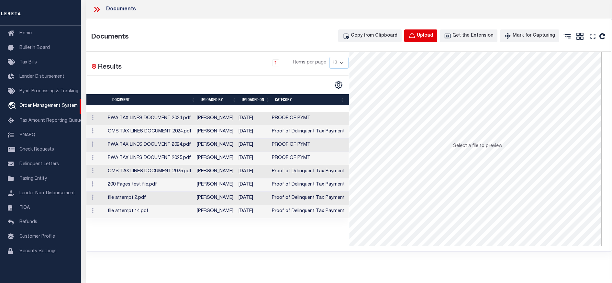
click at [425, 40] on button "Upload" at bounding box center [420, 35] width 33 height 13
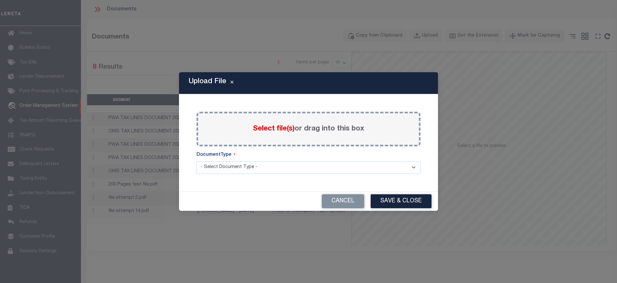
click at [281, 134] on label "Select file(s) or drag into this box" at bounding box center [308, 129] width 111 height 11
click at [0, 0] on input "Select file(s) or drag into this box" at bounding box center [0, 0] width 0 height 0
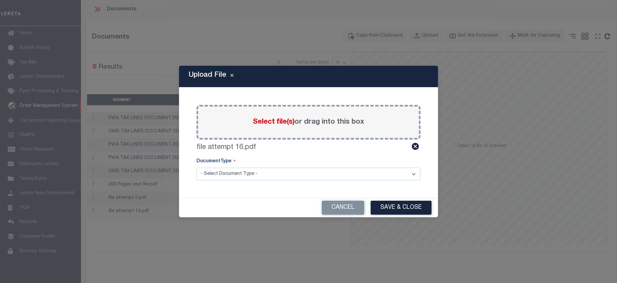
click at [326, 174] on select "- Select Document Type - Tax Service Documents" at bounding box center [309, 174] width 224 height 13
select select "TAX"
click at [197, 168] on select "- Select Document Type - Tax Service Documents" at bounding box center [309, 174] width 224 height 13
click at [396, 211] on button "Save & Close" at bounding box center [401, 208] width 61 height 14
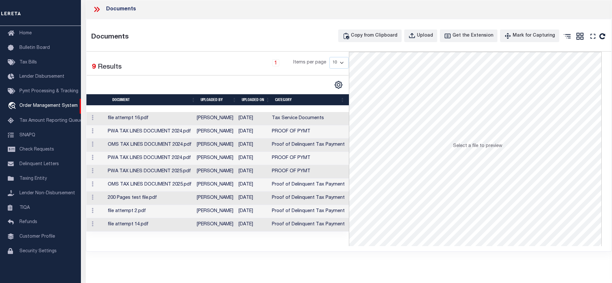
click at [164, 121] on td "file attempt 16.pdf" at bounding box center [149, 118] width 89 height 13
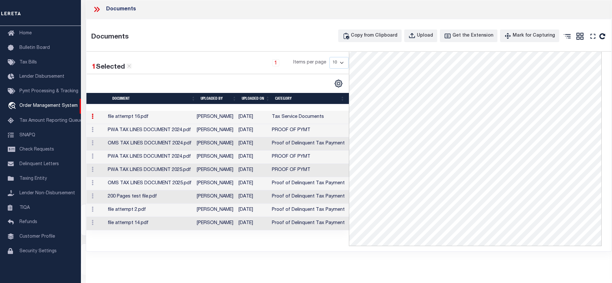
scroll to position [0, 0]
